Goal: Task Accomplishment & Management: Use online tool/utility

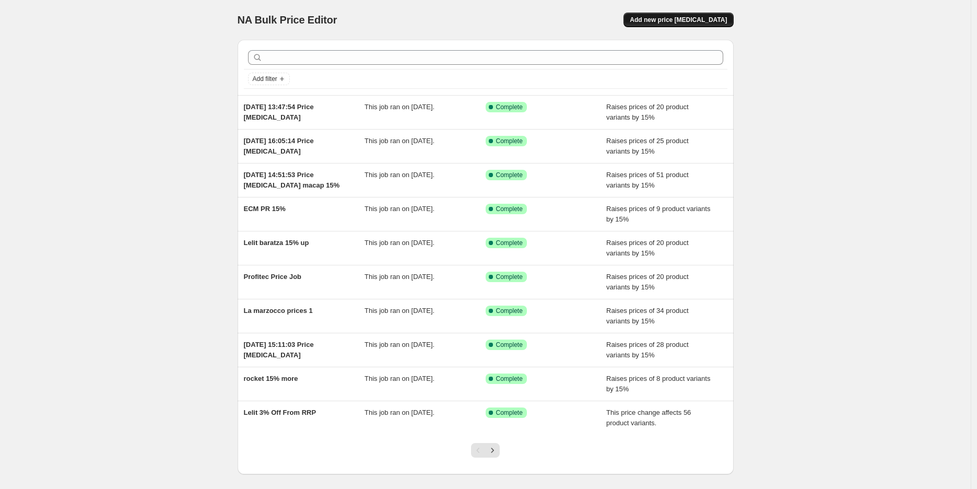
click at [680, 27] on button "Add new price [MEDICAL_DATA]" at bounding box center [678, 20] width 110 height 15
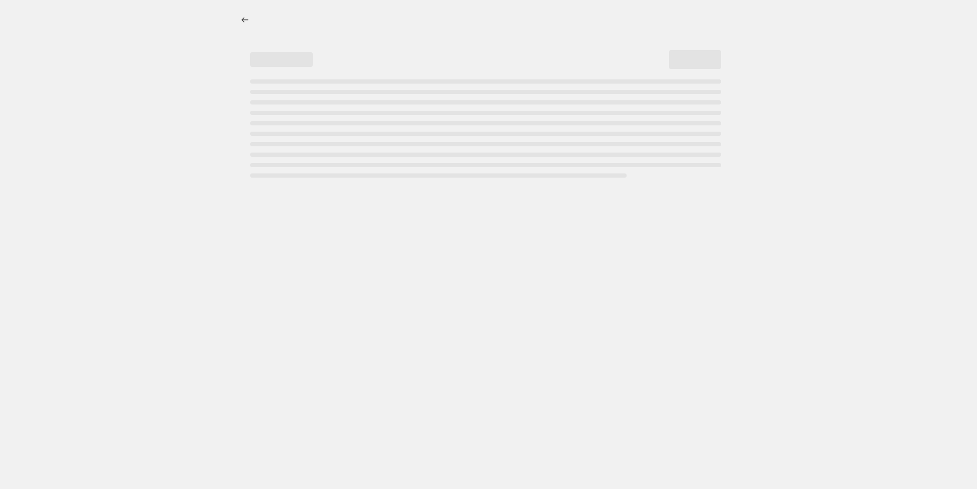
select select "percentage"
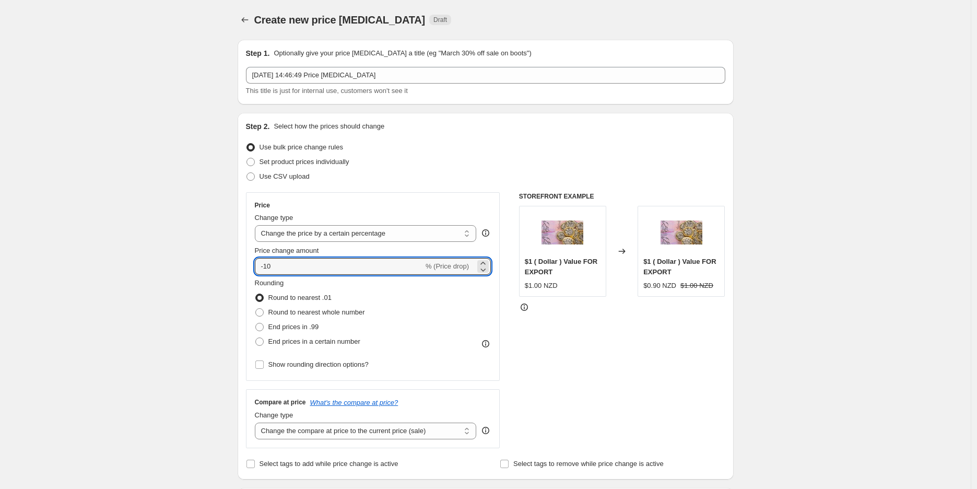
drag, startPoint x: 338, startPoint y: 261, endPoint x: 216, endPoint y: 249, distance: 122.8
type input "15"
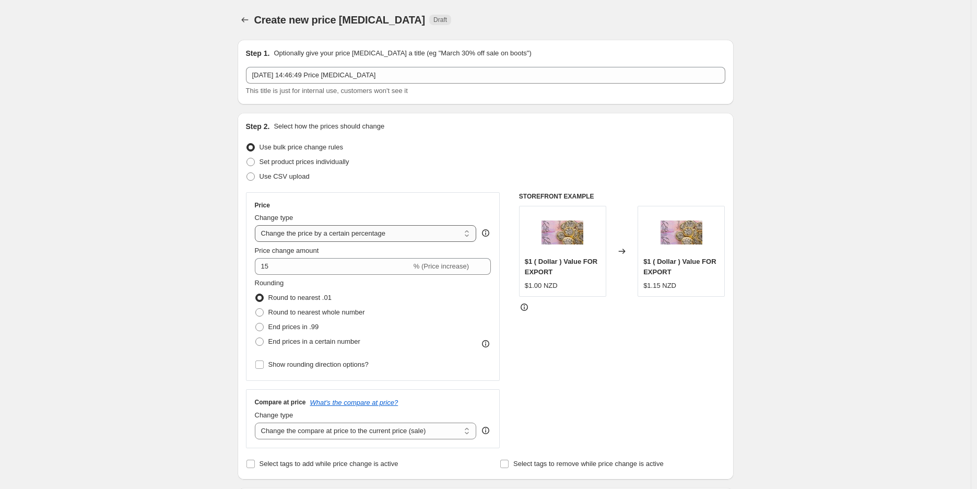
click at [368, 230] on select "Change the price to a certain amount Change the price by a certain amount Chang…" at bounding box center [366, 233] width 222 height 17
click at [312, 329] on span "End prices in .99" at bounding box center [293, 327] width 51 height 8
click at [256, 323] on input "End prices in .99" at bounding box center [255, 323] width 1 height 1
radio input "true"
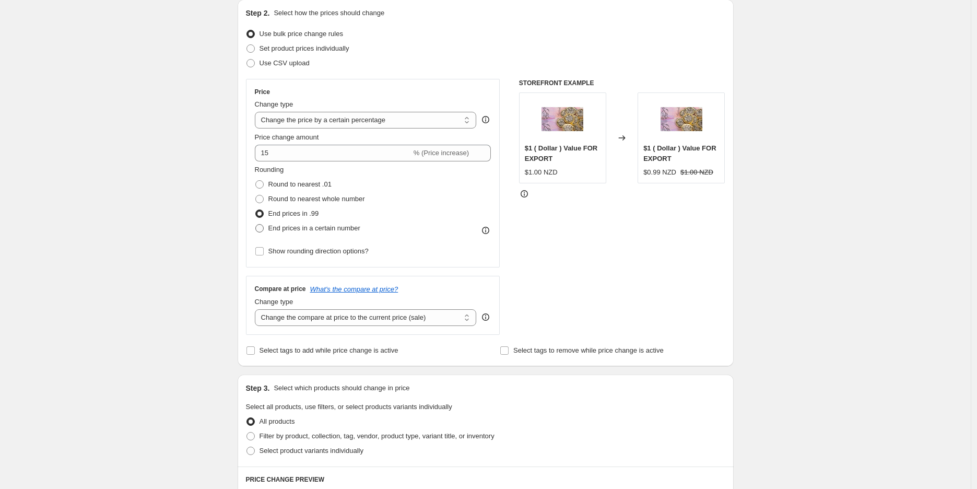
scroll to position [116, 0]
click at [357, 200] on span "Round to nearest whole number" at bounding box center [316, 196] width 97 height 8
click at [256, 193] on input "Round to nearest whole number" at bounding box center [255, 192] width 1 height 1
radio input "true"
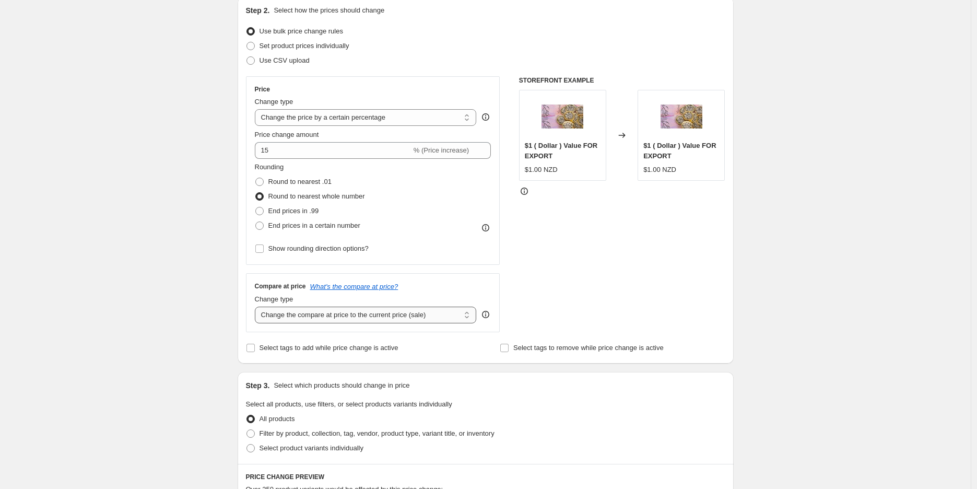
click at [333, 318] on select "Change the compare at price to the current price (sale) Change the compare at p…" at bounding box center [366, 314] width 222 height 17
select select "percentage"
click at [257, 307] on select "Change the compare at price to the current price (sale) Change the compare at p…" at bounding box center [366, 314] width 222 height 17
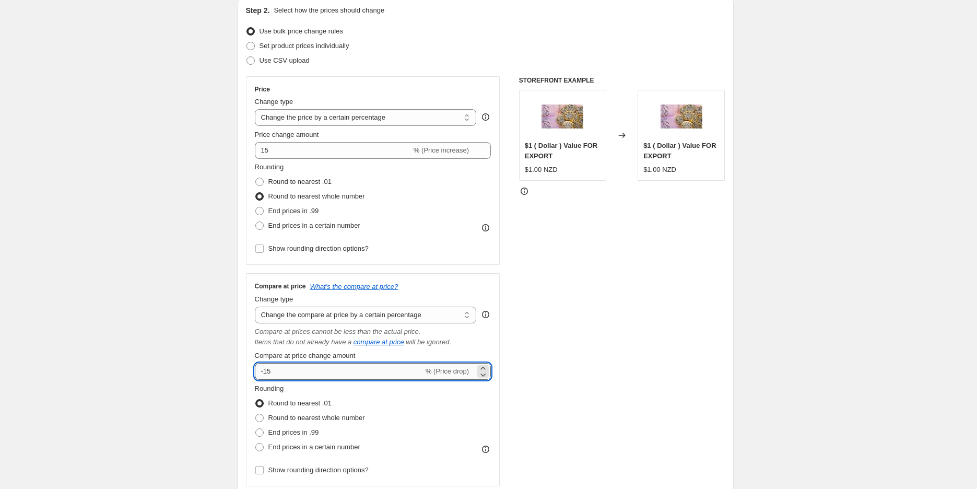
click at [269, 375] on input "-15" at bounding box center [339, 371] width 169 height 17
drag, startPoint x: 265, startPoint y: 372, endPoint x: 259, endPoint y: 372, distance: 5.7
click at [259, 372] on input "-15" at bounding box center [339, 371] width 169 height 17
type input "15"
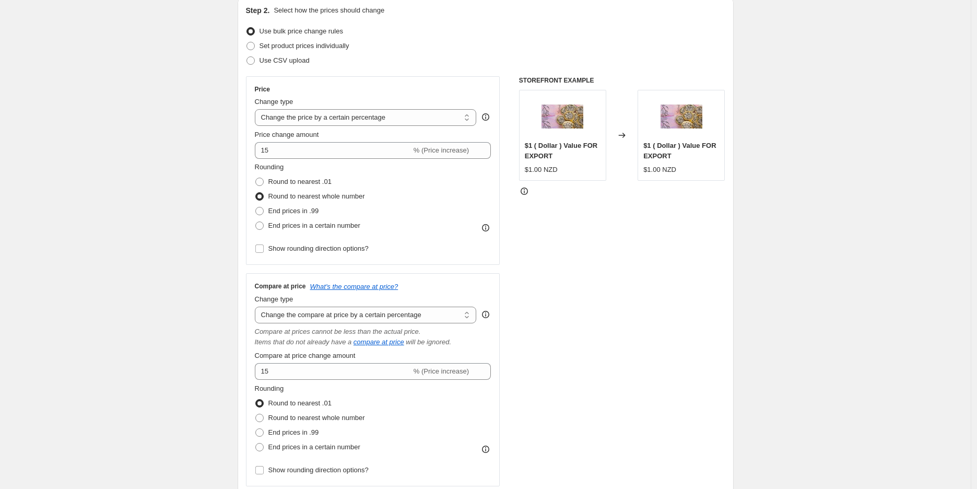
click at [195, 389] on div "Create new price [MEDICAL_DATA]. This page is ready Create new price [MEDICAL_D…" at bounding box center [485, 486] width 971 height 1204
click at [268, 416] on label "Round to nearest whole number" at bounding box center [310, 417] width 110 height 15
click at [256, 414] on input "Round to nearest whole number" at bounding box center [255, 413] width 1 height 1
radio input "true"
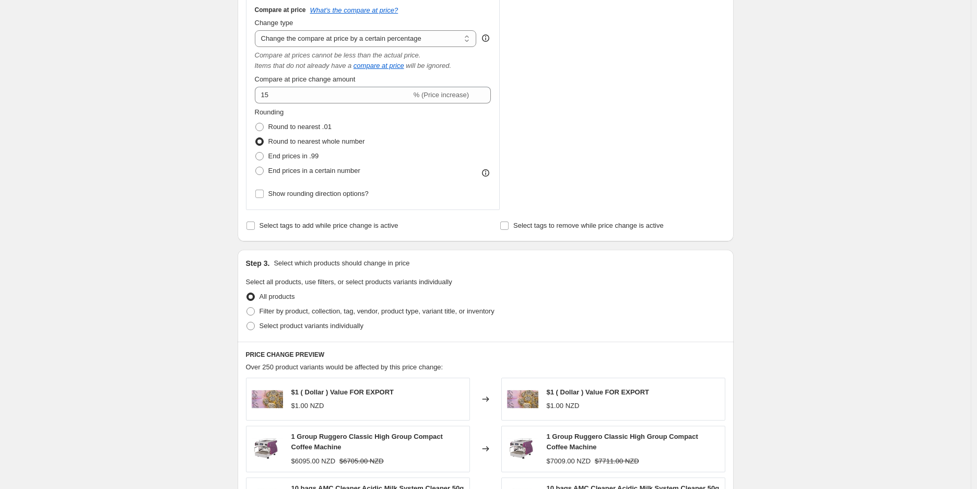
scroll to position [406, 0]
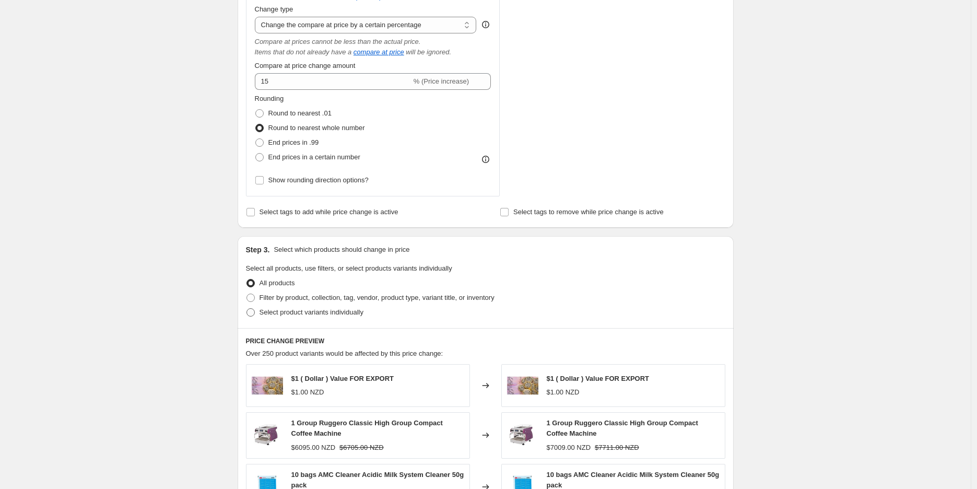
click at [307, 313] on span "Select product variants individually" at bounding box center [311, 312] width 104 height 8
click at [247, 309] on input "Select product variants individually" at bounding box center [246, 308] width 1 height 1
radio input "true"
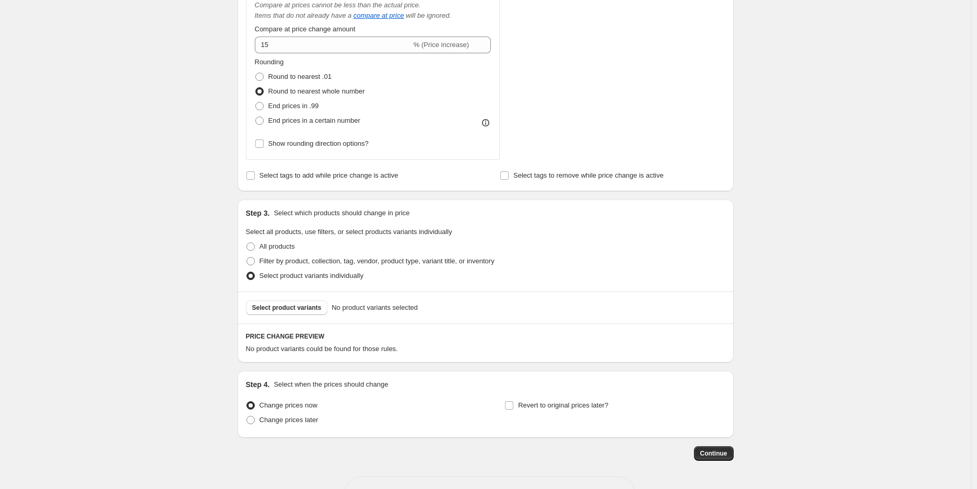
scroll to position [478, 0]
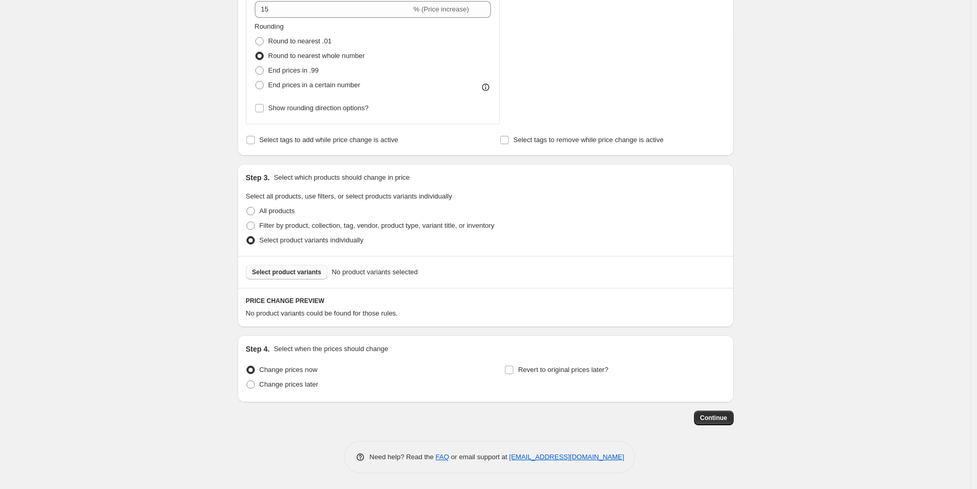
click at [303, 266] on button "Select product variants" at bounding box center [287, 272] width 82 height 15
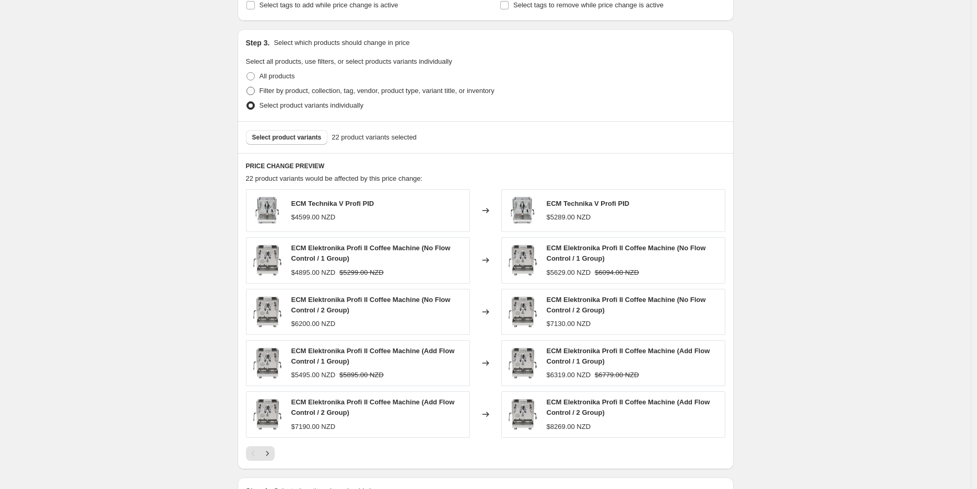
scroll to position [653, 0]
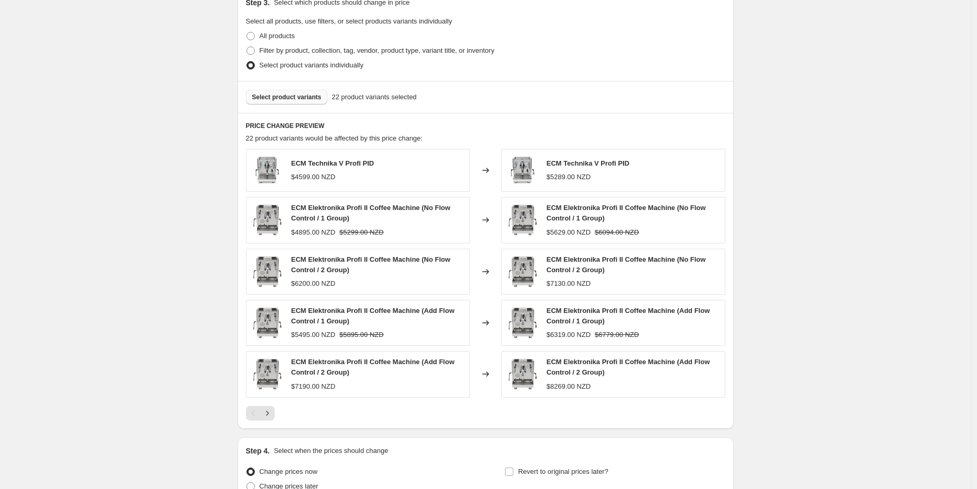
click at [299, 98] on span "Select product variants" at bounding box center [286, 97] width 69 height 8
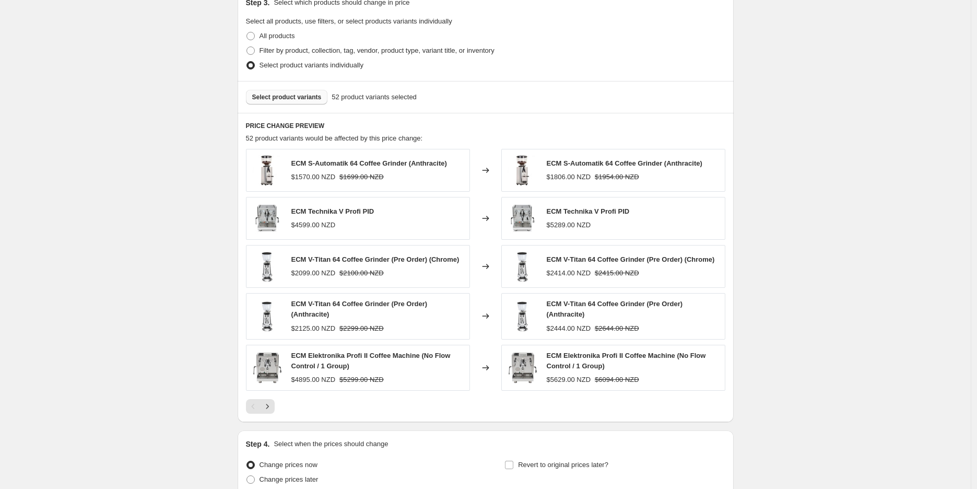
scroll to position [749, 0]
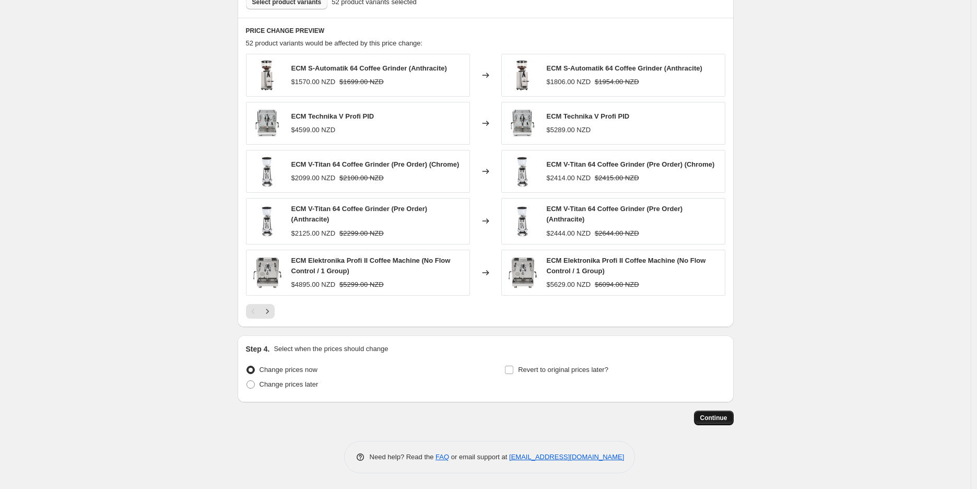
click at [712, 417] on span "Continue" at bounding box center [713, 417] width 27 height 8
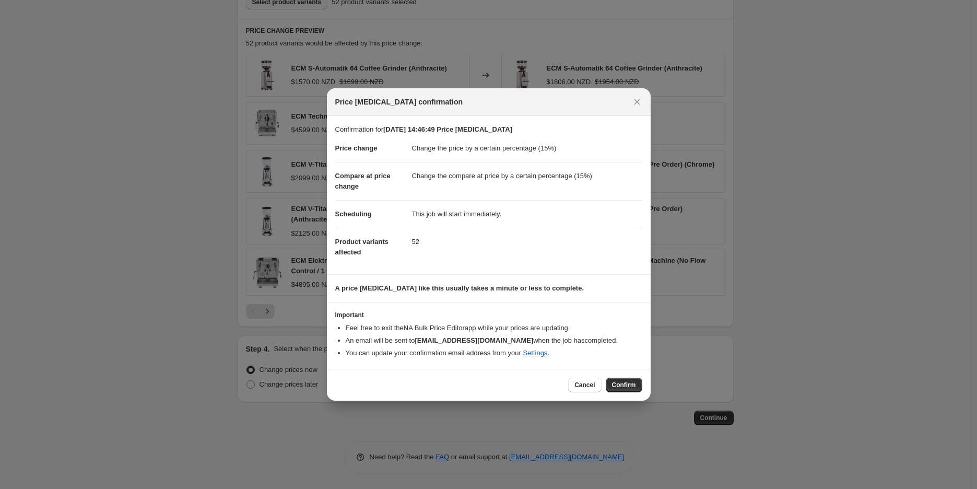
click at [624, 381] on span "Confirm" at bounding box center [624, 385] width 24 height 8
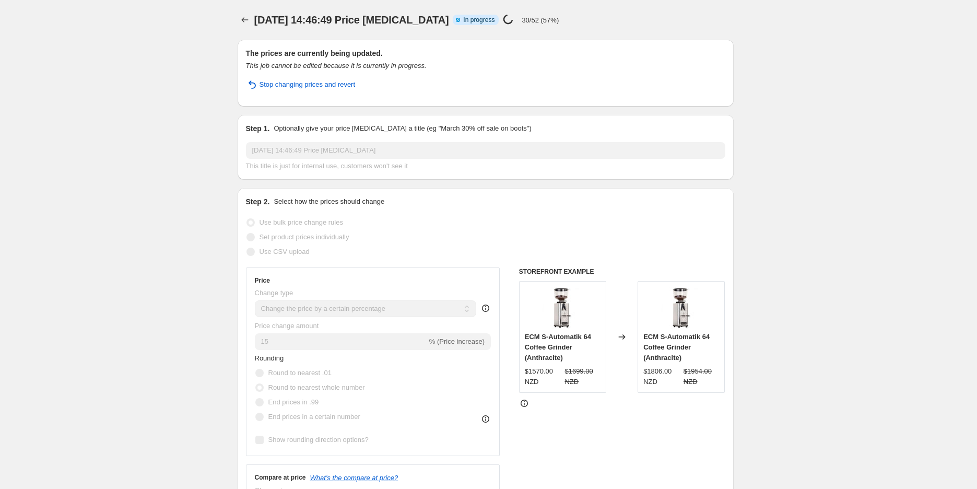
select select "percentage"
